Goal: Task Accomplishment & Management: Manage account settings

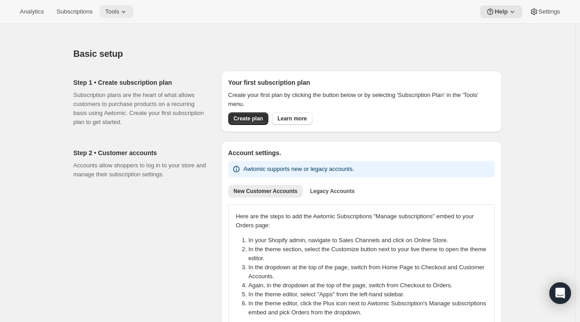
click at [117, 13] on span "Tools" at bounding box center [112, 11] width 14 height 7
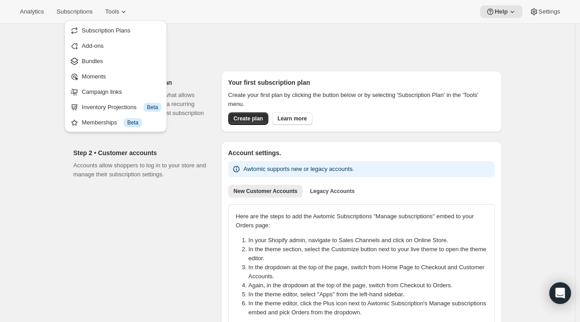
click at [220, 29] on div at bounding box center [288, 30] width 428 height 13
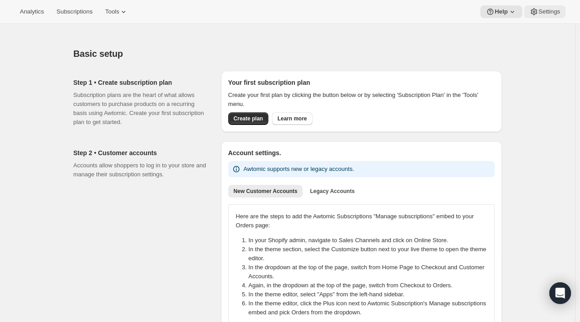
click at [550, 14] on span "Settings" at bounding box center [550, 11] width 22 height 7
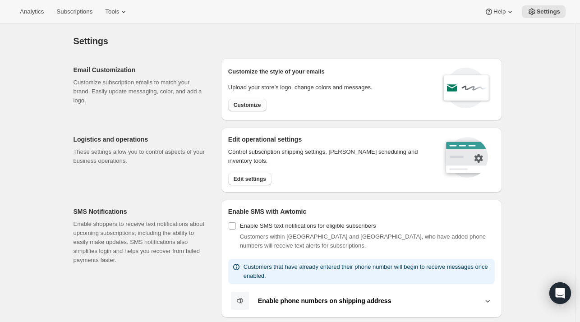
click at [256, 106] on span "Customize" at bounding box center [248, 104] width 28 height 7
select select "subscriptionMessage"
select select "5"
select select "15"
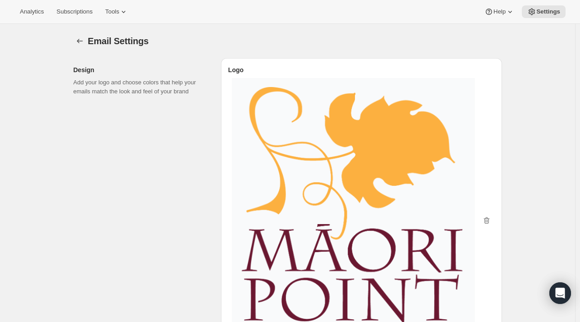
type input "Maori Point Wines"
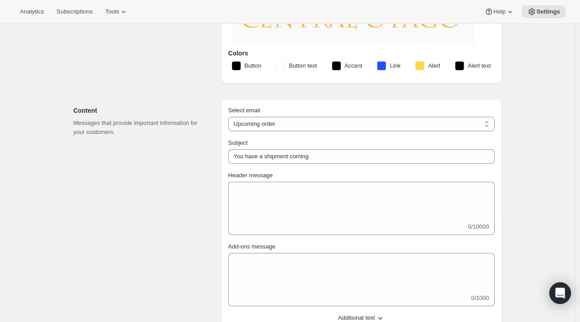
scroll to position [323, 0]
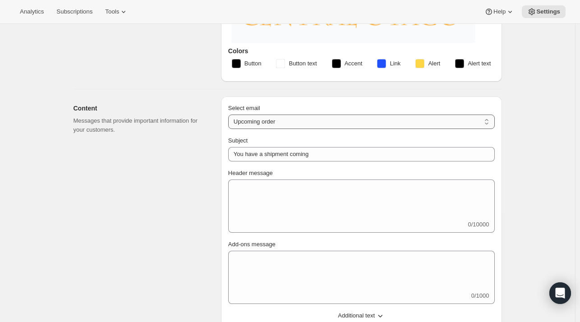
click at [292, 125] on select "New subscription Upcoming order Failed payment Delayed subscription (inventory …" at bounding box center [361, 122] width 267 height 14
select select "welcomeMessage"
click at [230, 115] on select "New subscription Upcoming order Failed payment Delayed subscription (inventory …" at bounding box center [361, 122] width 267 height 14
type input "Your new subscription"
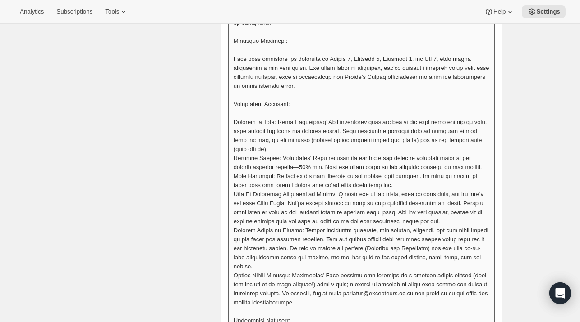
scroll to position [640, 0]
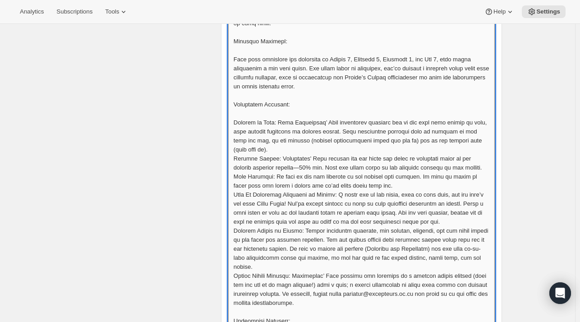
click at [284, 155] on textarea "Header message" at bounding box center [361, 194] width 267 height 663
click at [387, 192] on textarea "Header message" at bounding box center [361, 194] width 267 height 663
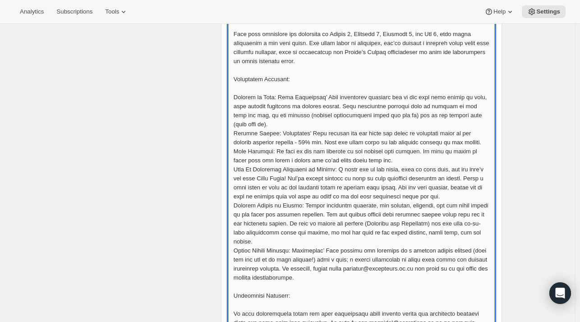
scroll to position [676, 0]
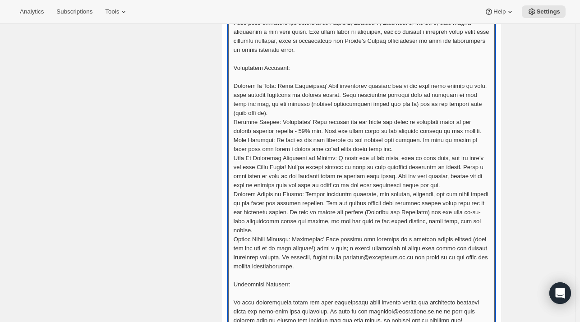
click at [368, 188] on textarea "Header message" at bounding box center [361, 157] width 267 height 663
click at [451, 180] on textarea "Header message" at bounding box center [361, 157] width 267 height 663
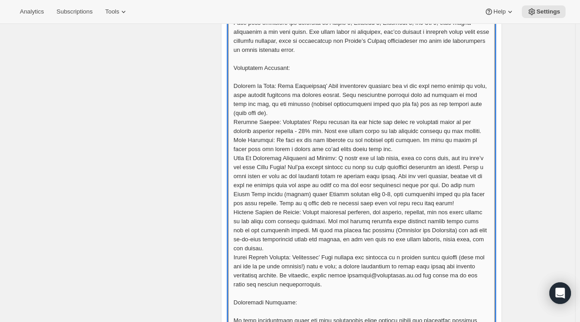
click at [450, 184] on textarea "Header message" at bounding box center [361, 166] width 267 height 681
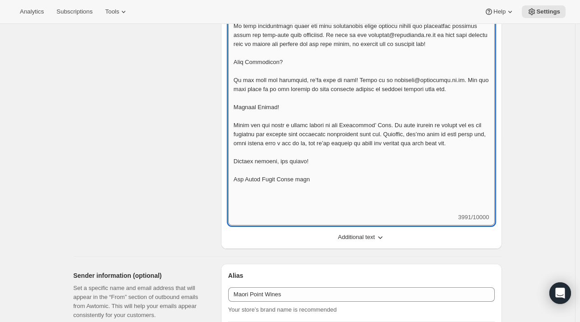
scroll to position [970, 0]
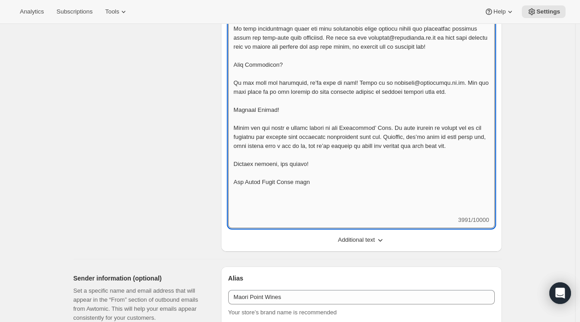
scroll to position [967, 0]
paste textarea "loremips do sita con ad elits! Do e tempor, inc utl etdo magnaa en adminimven q…"
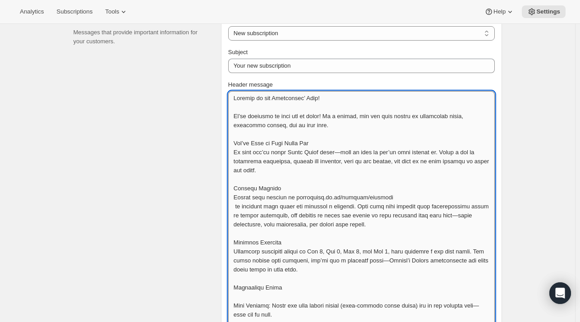
scroll to position [411, 0]
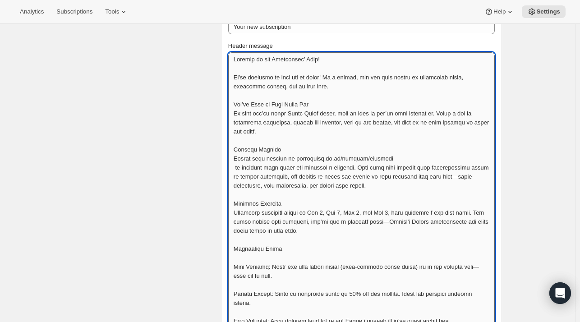
scroll to position [456, 0]
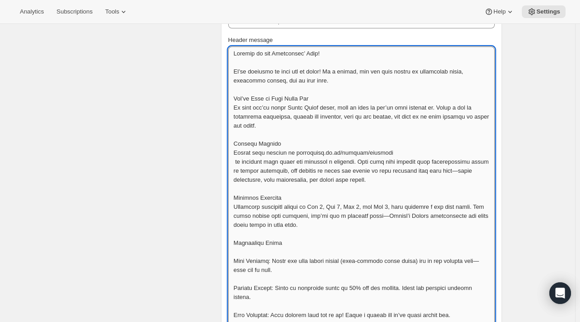
click at [453, 170] on textarea "Header message" at bounding box center [361, 314] width 267 height 537
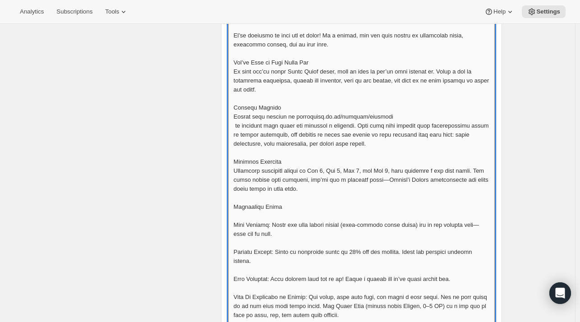
scroll to position [497, 0]
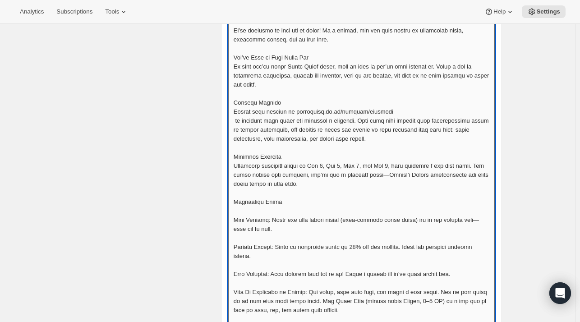
click at [400, 176] on textarea "Header message" at bounding box center [361, 273] width 267 height 537
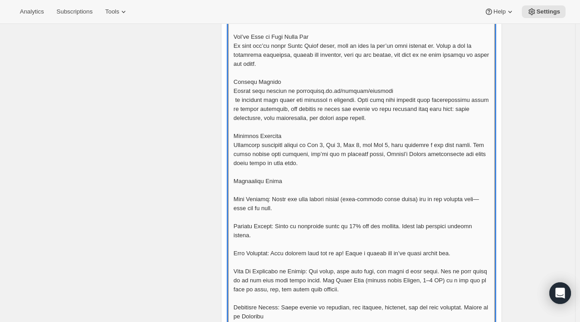
click at [398, 157] on textarea "Header message" at bounding box center [361, 253] width 267 height 537
click at [344, 158] on textarea "Header message" at bounding box center [361, 253] width 267 height 537
click at [312, 162] on textarea "Header message" at bounding box center [361, 258] width 267 height 546
click at [342, 162] on textarea "Header message" at bounding box center [361, 258] width 267 height 546
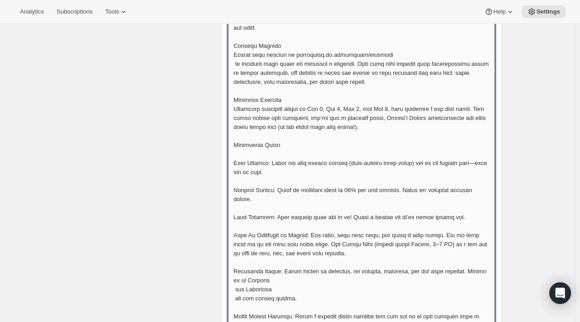
scroll to position [554, 0]
click at [478, 161] on textarea "Header message" at bounding box center [361, 222] width 267 height 546
drag, startPoint x: 478, startPoint y: 161, endPoint x: 427, endPoint y: 185, distance: 56.1
click at [427, 185] on textarea "Header message" at bounding box center [361, 222] width 267 height 546
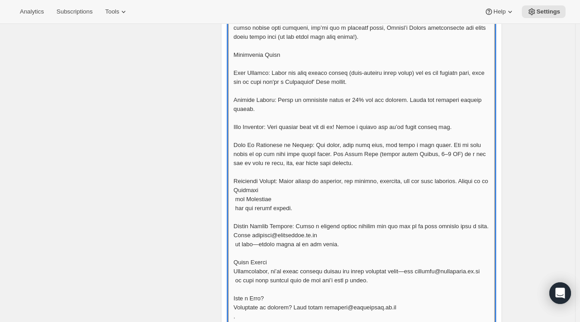
scroll to position [658, 0]
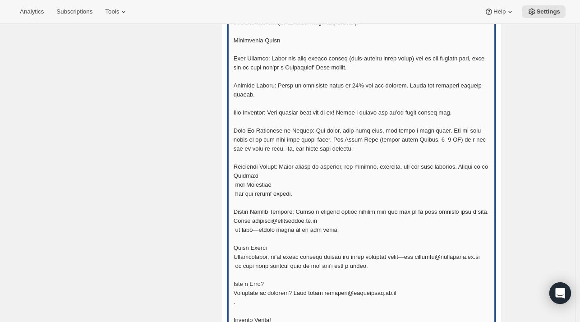
click at [415, 175] on textarea "Header message" at bounding box center [361, 117] width 267 height 546
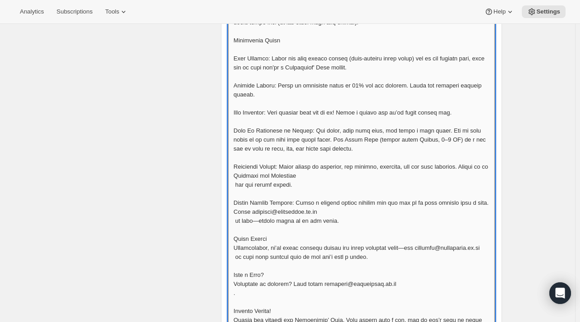
click at [236, 176] on textarea "Header message" at bounding box center [361, 112] width 267 height 537
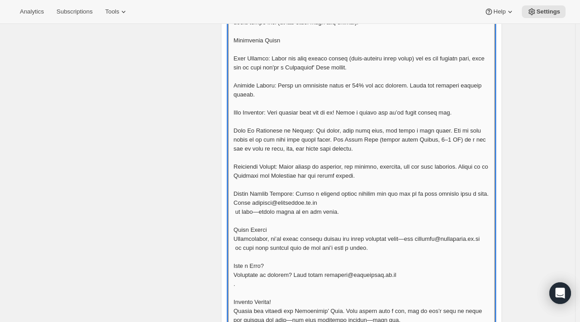
click at [262, 203] on textarea "Header message" at bounding box center [361, 108] width 267 height 528
click at [354, 200] on textarea "Header message" at bounding box center [361, 108] width 267 height 528
click at [258, 202] on textarea "Header message" at bounding box center [361, 108] width 267 height 528
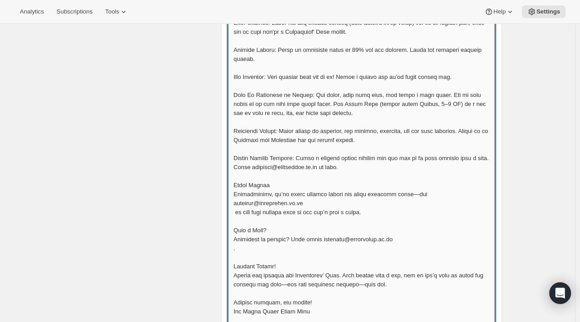
scroll to position [696, 0]
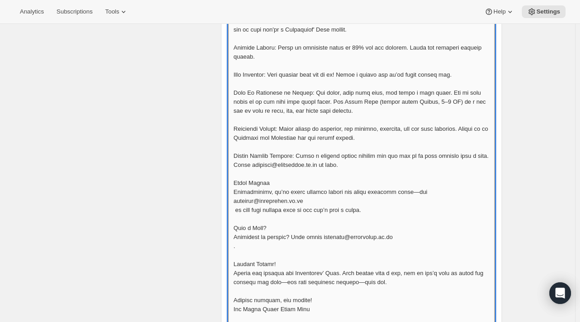
click at [405, 181] on textarea "Header message" at bounding box center [361, 65] width 267 height 519
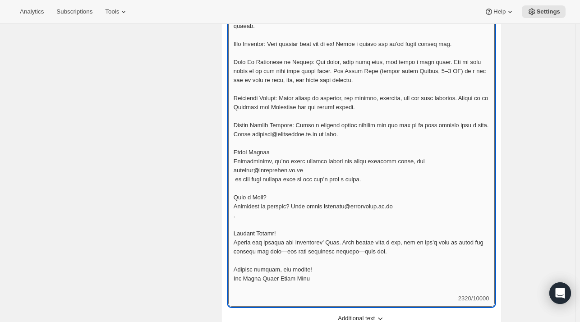
click at [399, 193] on textarea "Header message" at bounding box center [361, 34] width 267 height 519
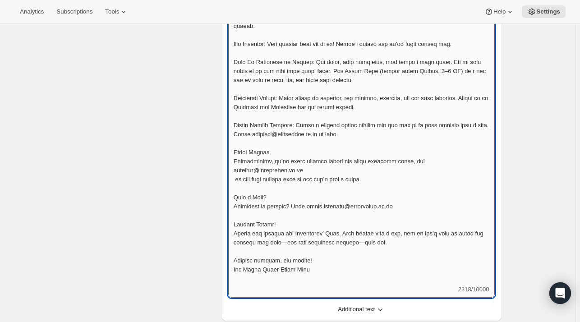
click at [283, 221] on textarea "Header message" at bounding box center [361, 30] width 267 height 510
click at [369, 224] on textarea "Header message" at bounding box center [361, 30] width 267 height 510
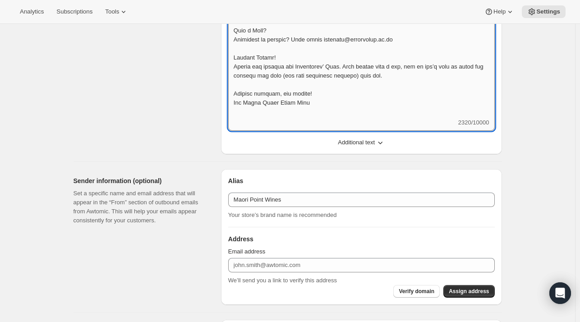
scroll to position [900, 0]
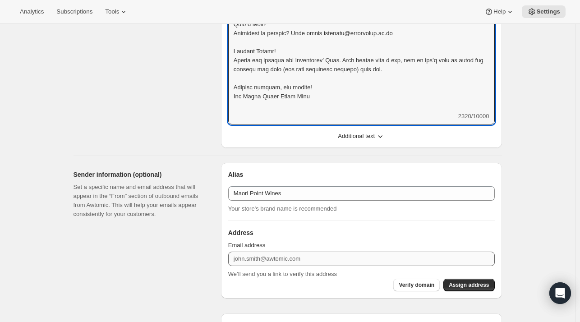
type textarea "Loremip do sit Ametconsec’ Adip! El’se doeiusmo te inci utl et dolor! Ma a enim…"
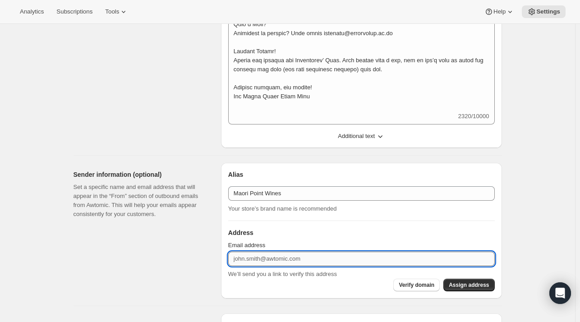
click at [302, 259] on input "Email address" at bounding box center [361, 259] width 267 height 14
type input "[EMAIL_ADDRESS][DOMAIN_NAME]"
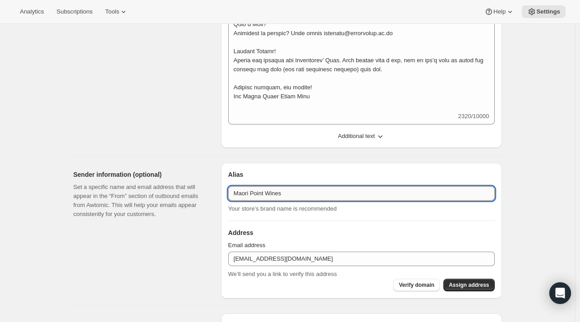
click at [247, 193] on input "Maori Point Wines" at bounding box center [361, 193] width 267 height 14
click at [243, 192] on input "Mori Point Wines" at bounding box center [361, 193] width 267 height 14
click at [287, 192] on input "Maori Point Wines" at bounding box center [361, 193] width 267 height 14
click at [242, 191] on input "Maori Point Wines" at bounding box center [361, 193] width 267 height 14
click at [241, 191] on input "Mori Point Wines" at bounding box center [361, 193] width 267 height 14
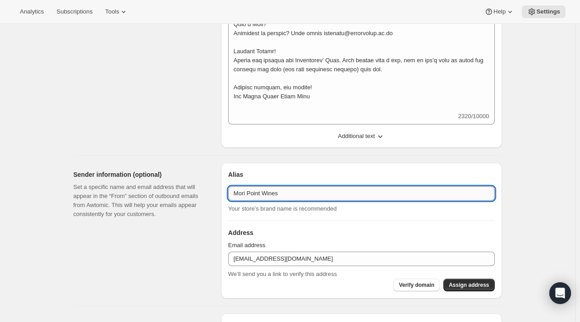
type input "Maori Point Wines"
click at [313, 195] on input "Maori Point Wines" at bounding box center [361, 193] width 267 height 14
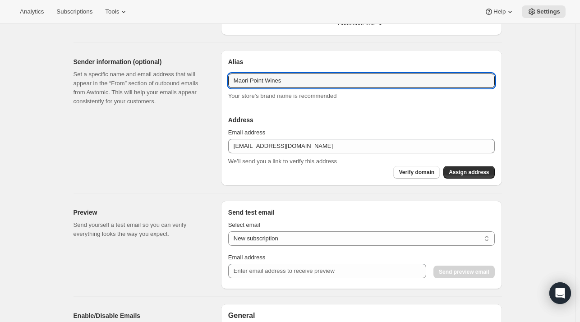
scroll to position [1013, 0]
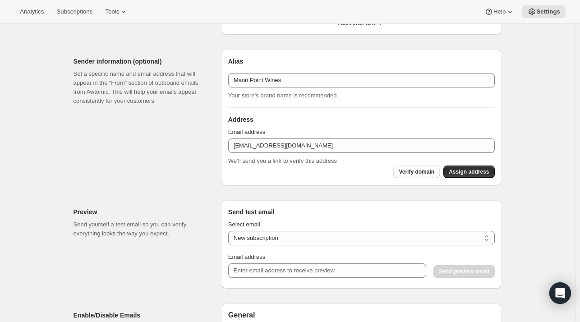
click at [423, 171] on span "Verify domain" at bounding box center [417, 171] width 36 height 7
click at [482, 174] on button "Assign address" at bounding box center [468, 172] width 51 height 13
type textarea "Loremip do sit Ametconsec’ Adip! El’se doeiusmod te inci utl et d magnaa en adm…"
